Goal: Task Accomplishment & Management: Use online tool/utility

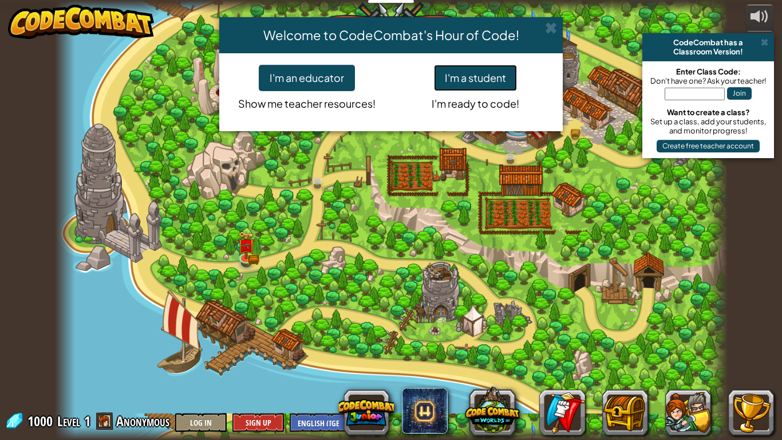
click at [474, 77] on button "I'm a student" at bounding box center [475, 78] width 83 height 26
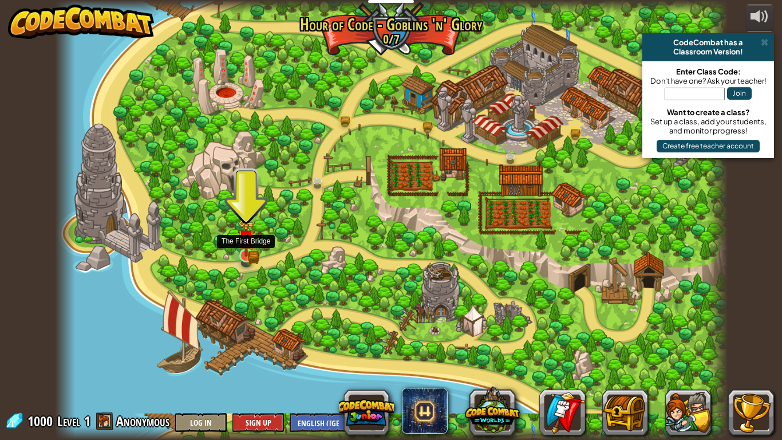
click at [243, 233] on img at bounding box center [246, 237] width 17 height 37
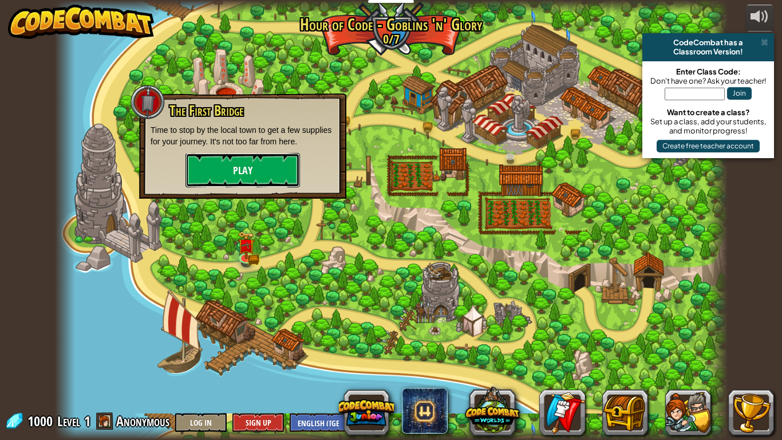
click at [265, 172] on button "Play" at bounding box center [243, 170] width 115 height 34
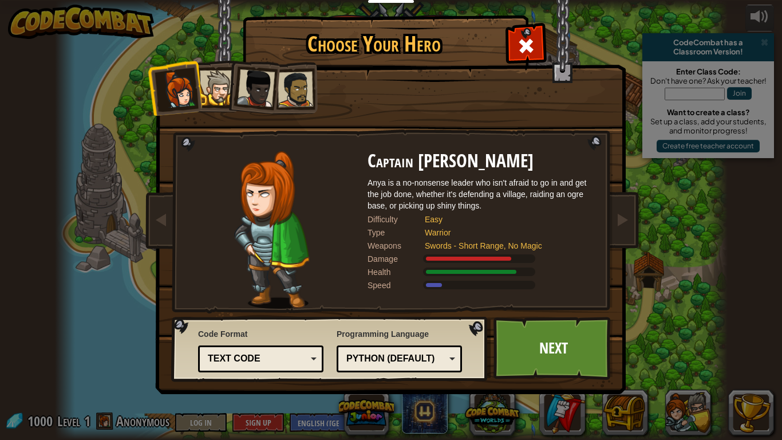
click at [218, 84] on div at bounding box center [217, 87] width 35 height 35
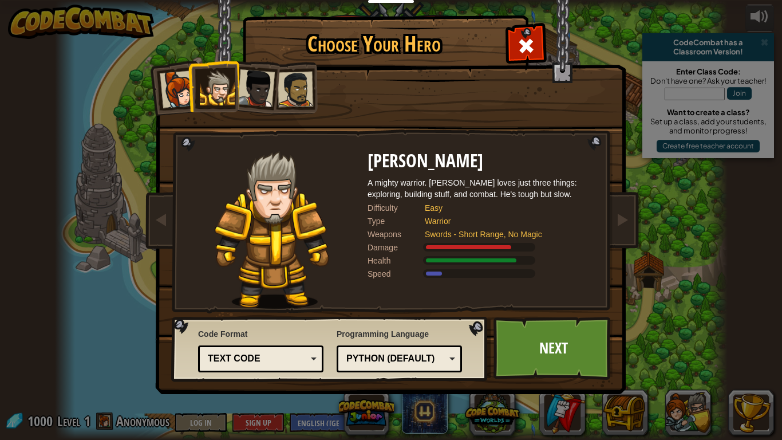
click at [268, 99] on div at bounding box center [256, 88] width 38 height 38
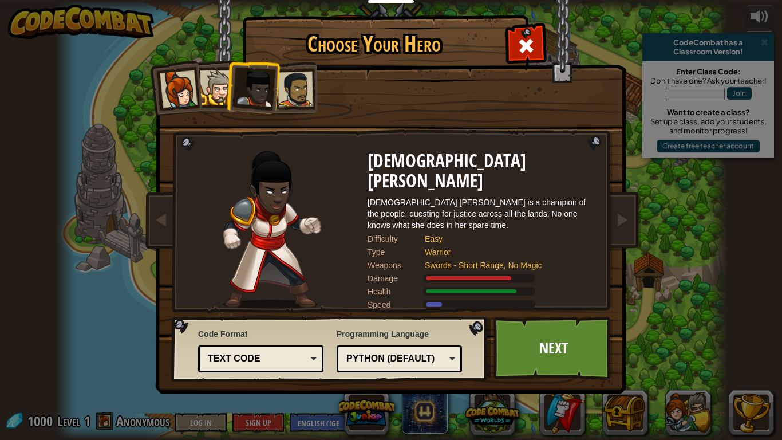
click at [294, 93] on div at bounding box center [296, 90] width 36 height 36
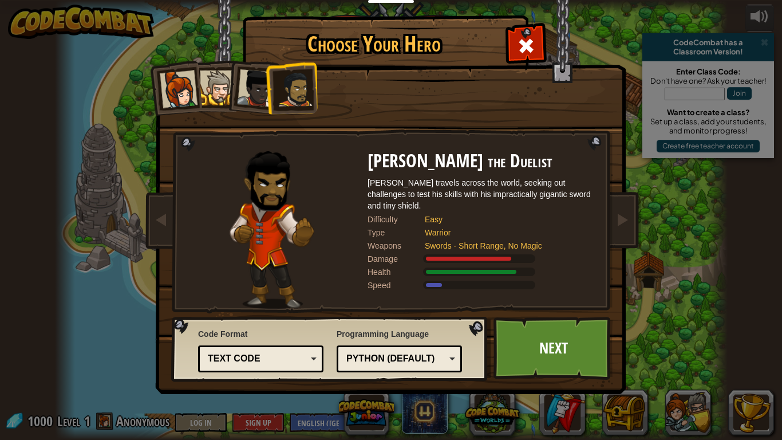
click at [213, 80] on div at bounding box center [217, 87] width 35 height 35
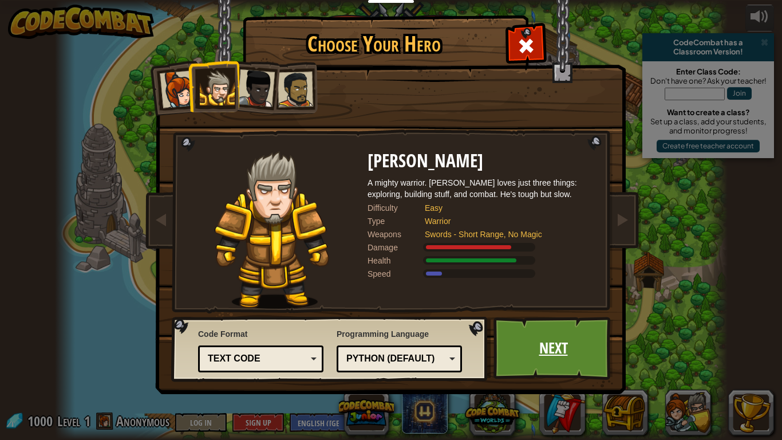
click at [568, 336] on link "Next" at bounding box center [554, 348] width 120 height 63
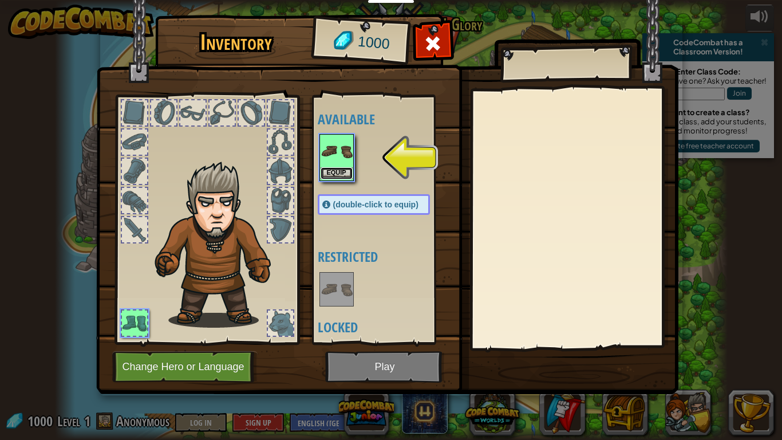
click at [336, 169] on button "Equip" at bounding box center [337, 173] width 32 height 12
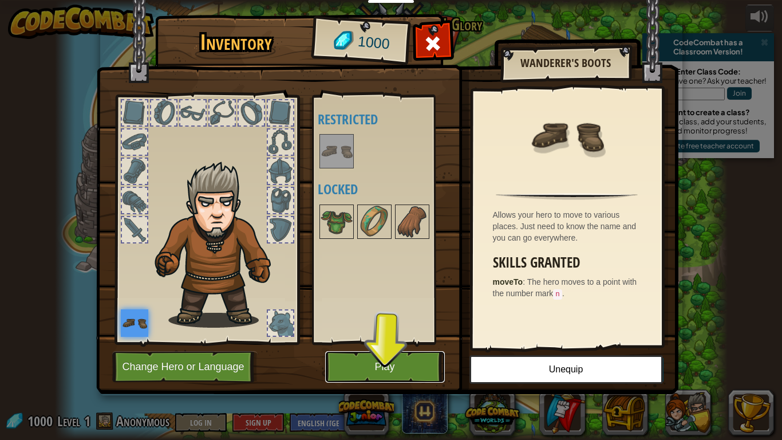
click at [414, 364] on button "Play" at bounding box center [385, 367] width 120 height 32
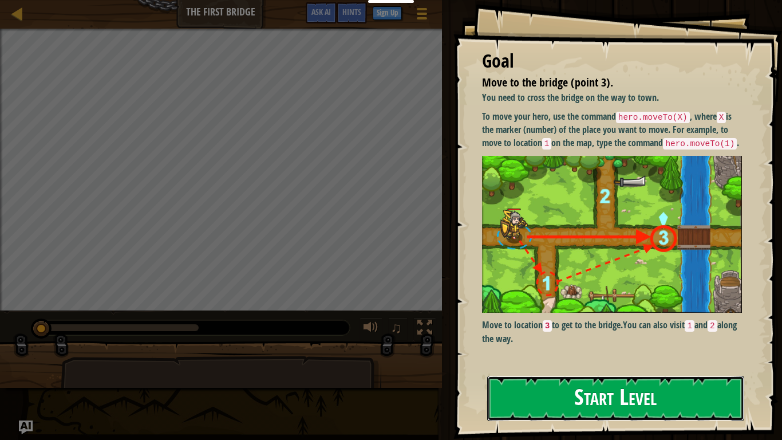
click at [621, 398] on button "Start Level" at bounding box center [615, 398] width 257 height 45
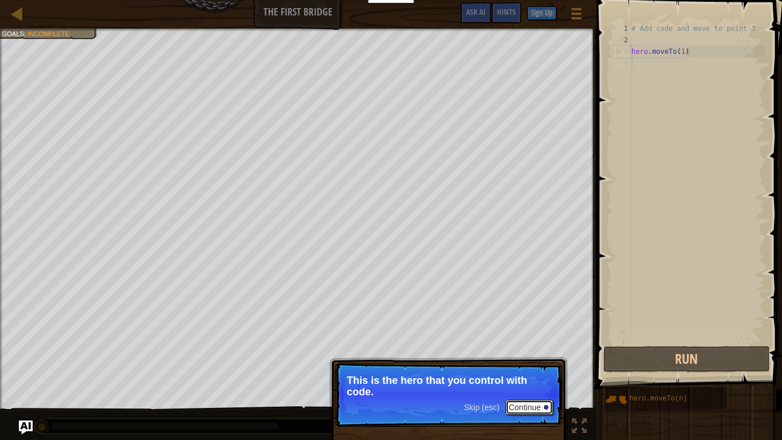
click at [529, 407] on button "Continue" at bounding box center [530, 407] width 48 height 15
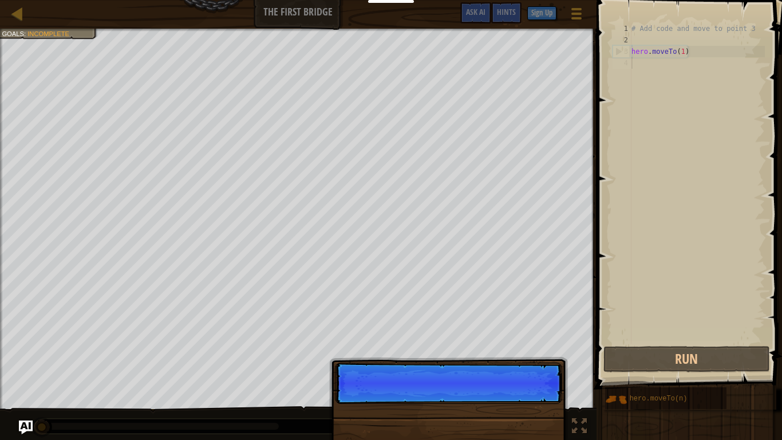
scroll to position [5, 0]
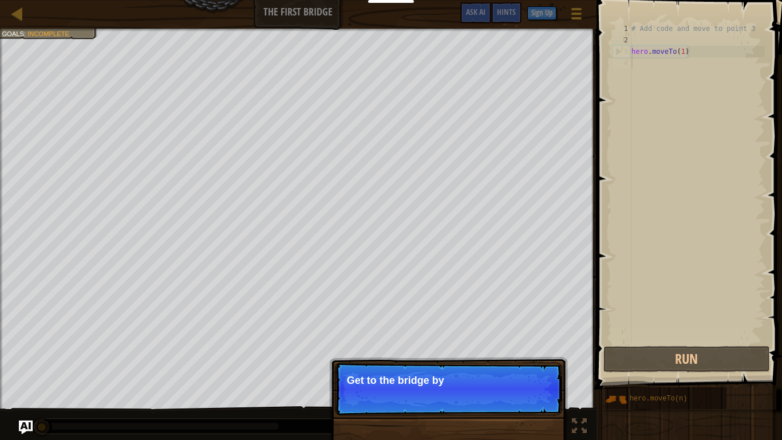
click at [486, 392] on p "Skip (esc) Continue Get to the bridge by" at bounding box center [448, 389] width 227 height 53
click at [486, 392] on p "Skip (esc) Continue Get to the bridge by going" at bounding box center [448, 389] width 227 height 53
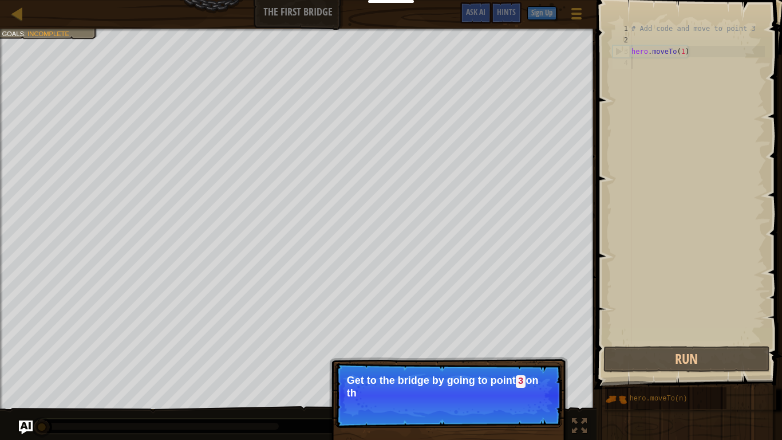
click at [486, 392] on p "Skip (esc) Continue Get to the bridge by going to point 3 on th" at bounding box center [448, 395] width 227 height 65
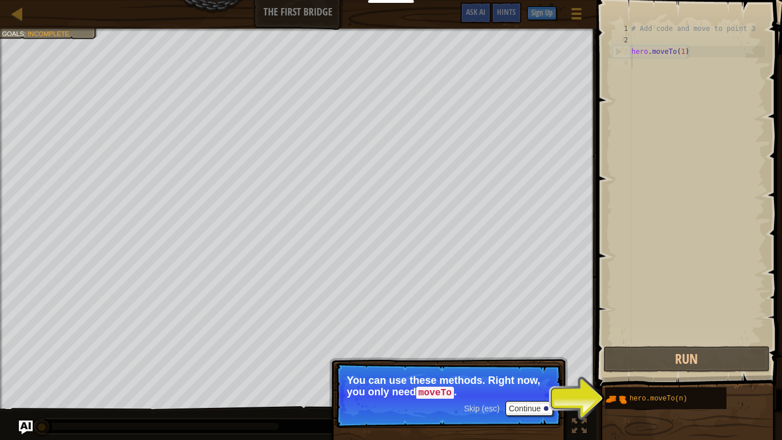
click at [469, 404] on span "Skip (esc)" at bounding box center [482, 408] width 36 height 9
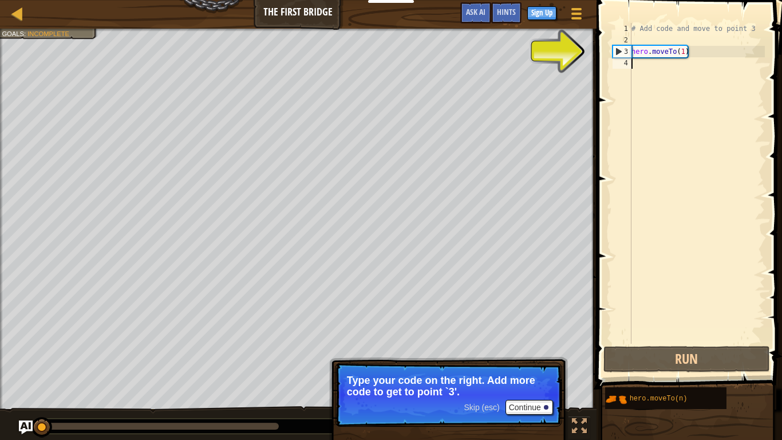
click at [632, 78] on div "# Add code and move to point 3 hero . moveTo ( 1 )" at bounding box center [698, 195] width 136 height 344
click at [636, 69] on div "# Add code and move to point 3 hero . moveTo ( 1 )" at bounding box center [698, 195] width 136 height 344
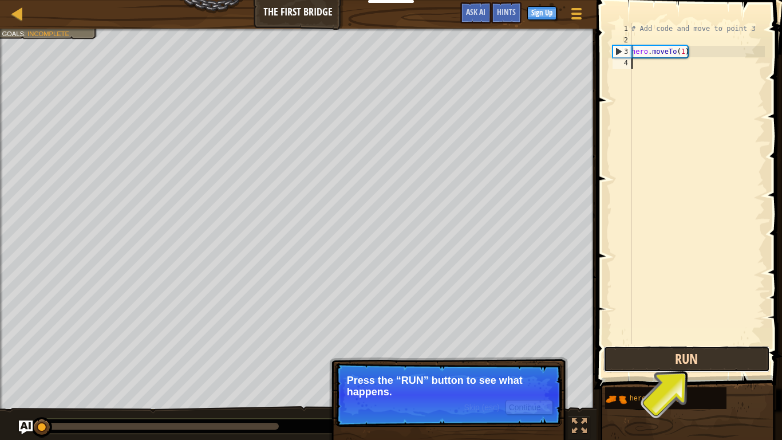
click at [696, 360] on button "Run" at bounding box center [687, 359] width 167 height 26
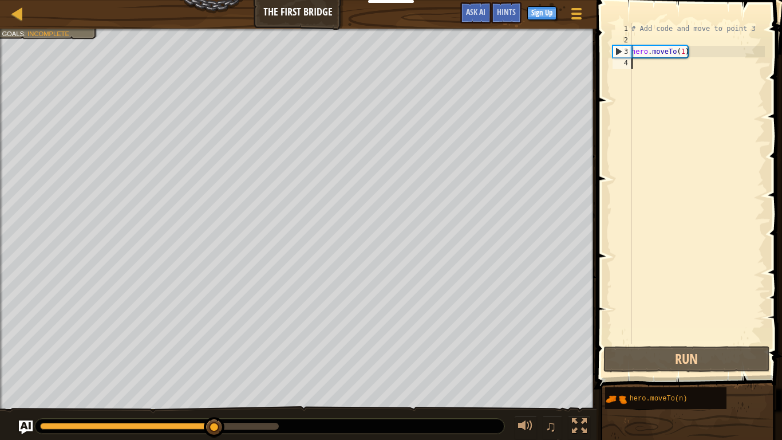
click at [635, 63] on div "# Add code and move to point 3 hero . moveTo ( 1 )" at bounding box center [698, 195] width 136 height 344
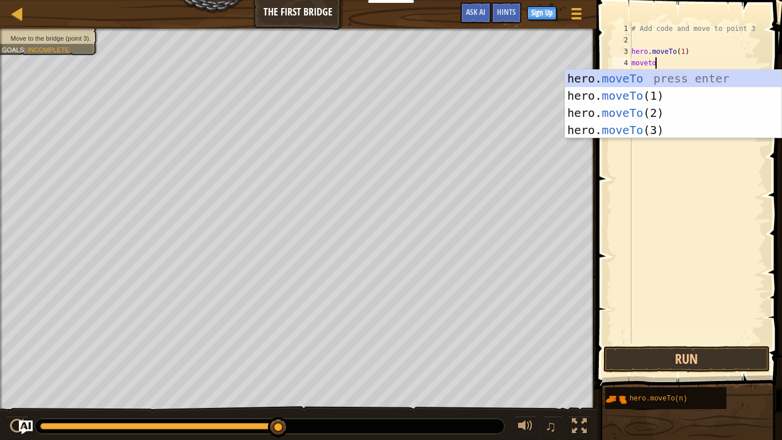
scroll to position [5, 3]
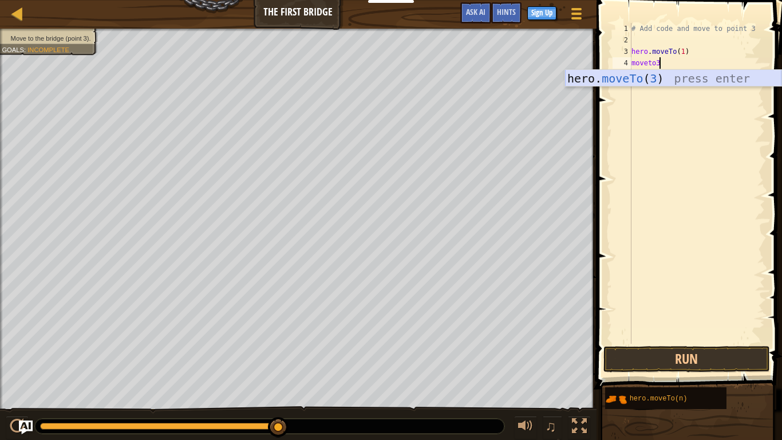
click at [670, 70] on div "hero. moveTo ( 3 ) press enter" at bounding box center [673, 96] width 217 height 52
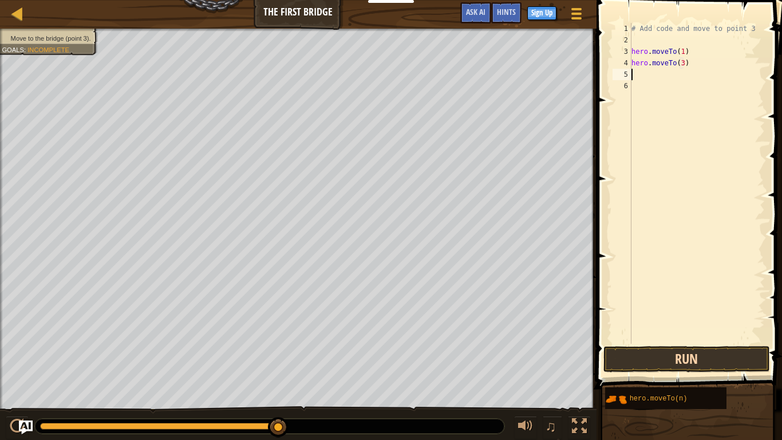
type textarea "hero.moveTo(3)"
click at [693, 360] on button "Run" at bounding box center [687, 359] width 167 height 26
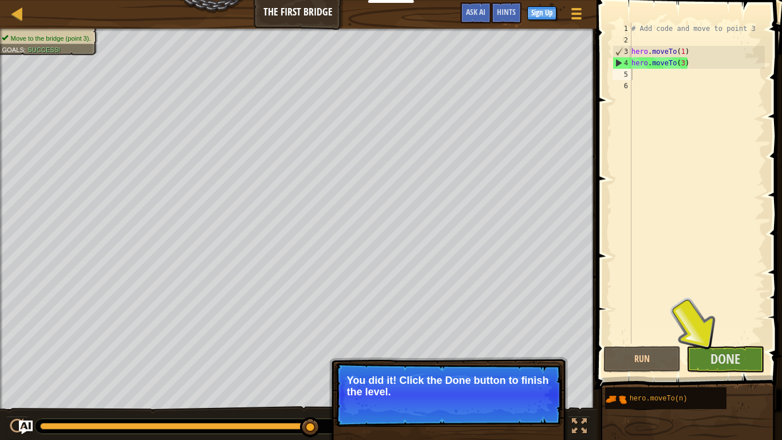
click at [372, 363] on p "You did it! Click the Done button to finish the level." at bounding box center [448, 395] width 227 height 64
